Goal: Task Accomplishment & Management: Manage account settings

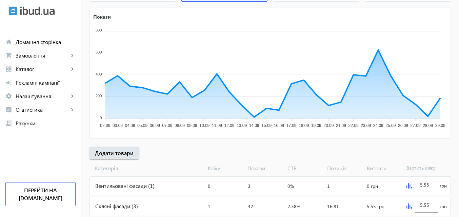
scroll to position [135, 0]
